Goal: Task Accomplishment & Management: Use online tool/utility

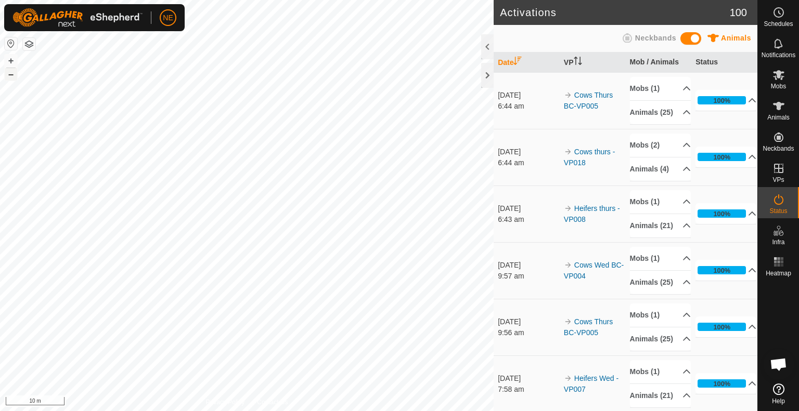
click at [12, 72] on button "–" at bounding box center [11, 74] width 12 height 12
click at [325, 411] on html "NE Schedules Notifications Mobs Animals Neckbands VPs Status Infra Heatmap Help…" at bounding box center [399, 205] width 799 height 411
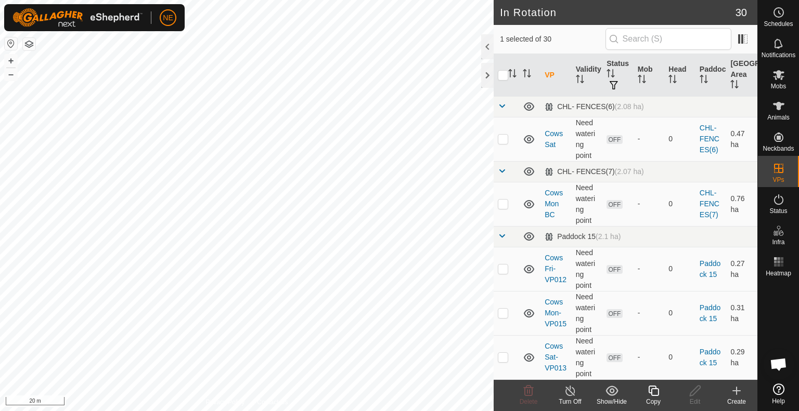
checkbox input "true"
click at [652, 393] on icon at bounding box center [653, 391] width 13 height 12
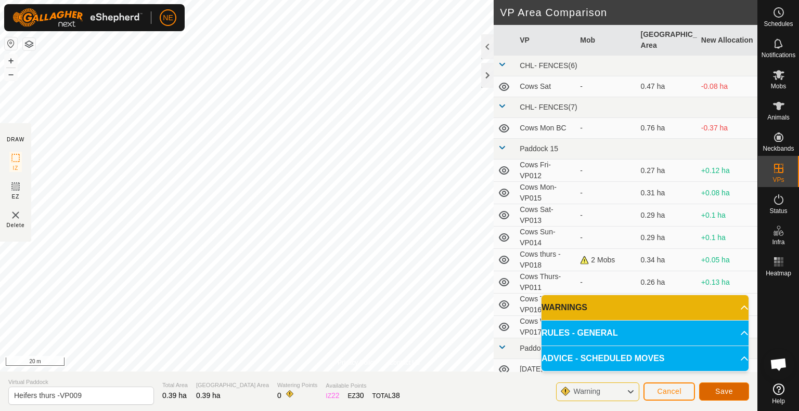
click at [714, 390] on button "Save" at bounding box center [724, 392] width 50 height 18
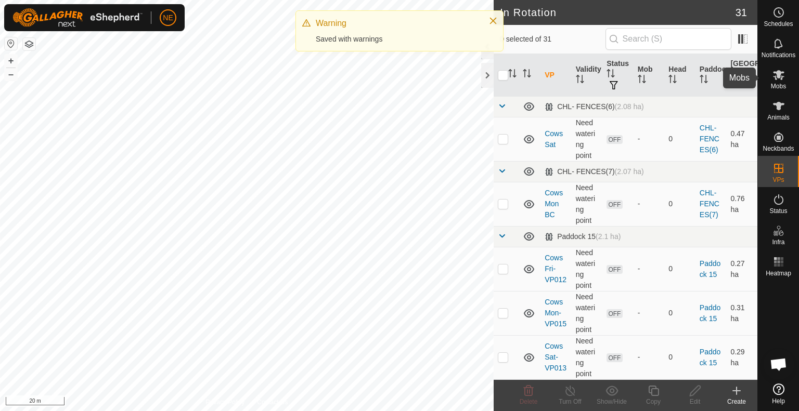
click at [778, 83] on span "Mobs" at bounding box center [778, 86] width 15 height 6
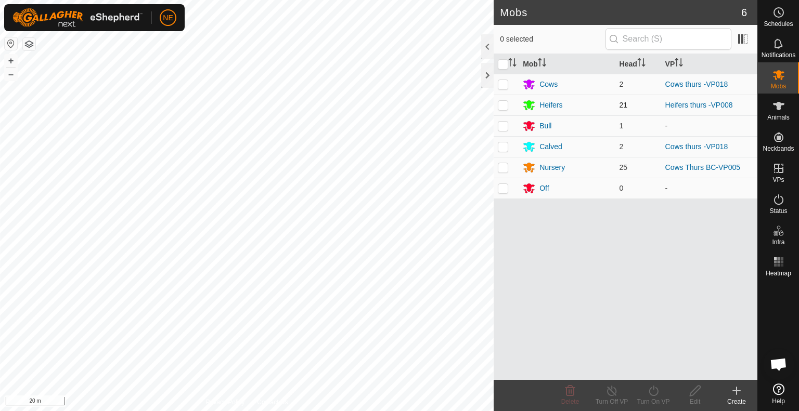
click at [500, 104] on p-checkbox at bounding box center [503, 105] width 10 height 8
checkbox input "true"
click at [649, 397] on div "Turn On VP" at bounding box center [653, 401] width 42 height 9
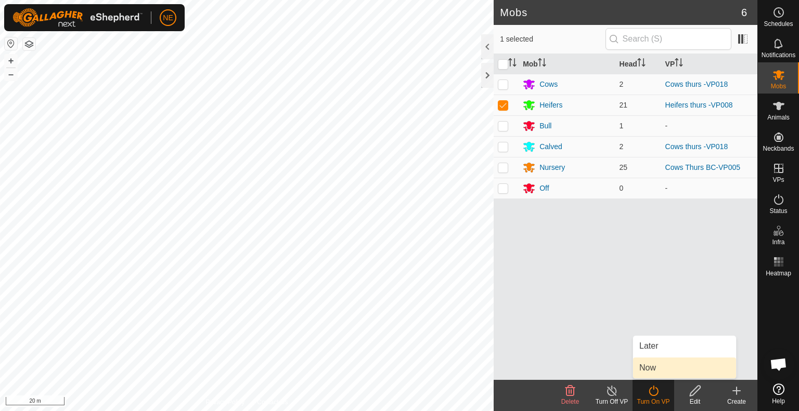
click at [663, 375] on link "Now" at bounding box center [684, 368] width 103 height 21
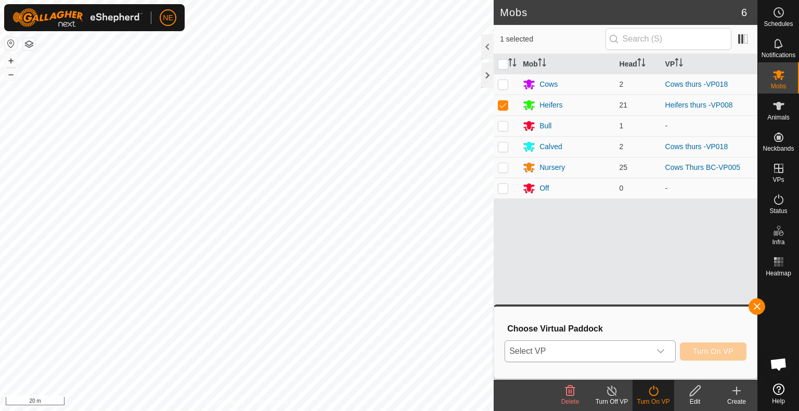
click at [665, 352] on div "dropdown trigger" at bounding box center [660, 351] width 21 height 21
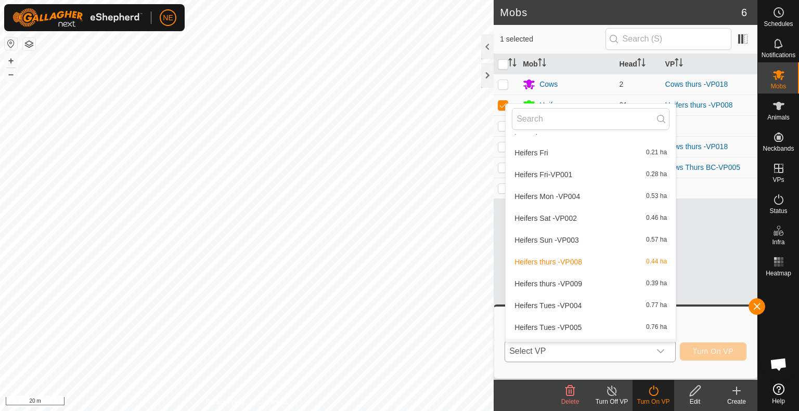
scroll to position [345, 0]
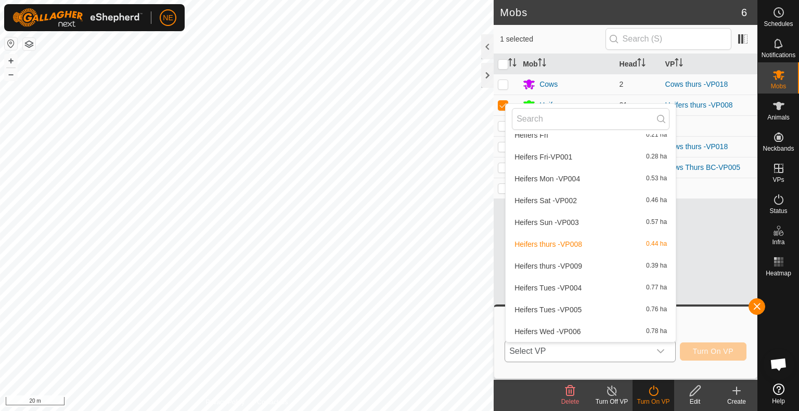
click at [554, 261] on li "Heifers thurs -VP009 0.39 ha" at bounding box center [591, 266] width 170 height 21
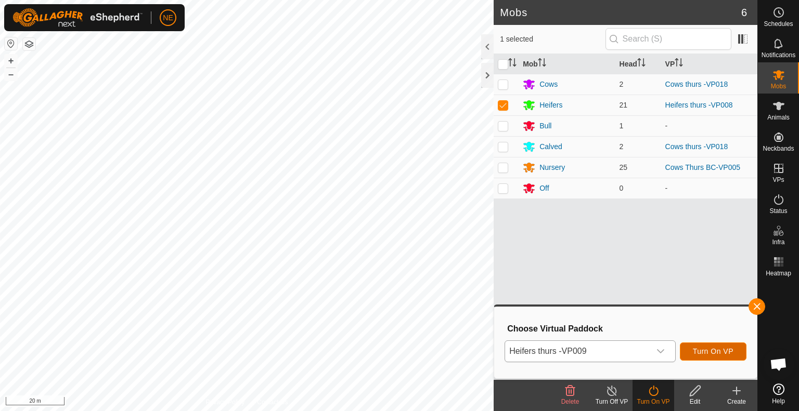
click at [705, 357] on button "Turn On VP" at bounding box center [713, 352] width 67 height 18
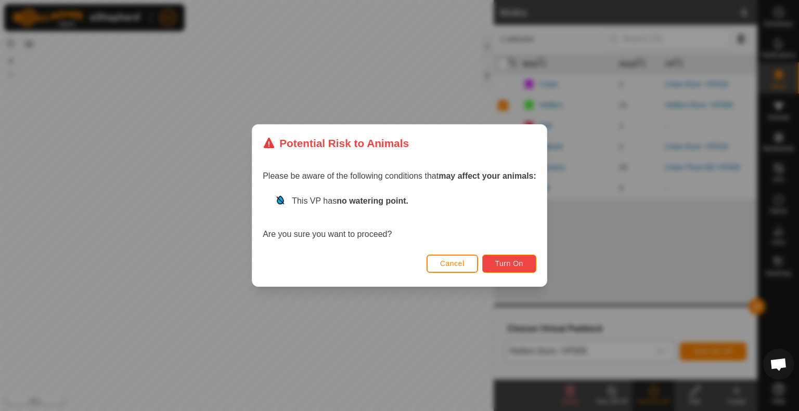
click at [522, 262] on span "Turn On" at bounding box center [509, 264] width 28 height 8
